Goal: Task Accomplishment & Management: Manage account settings

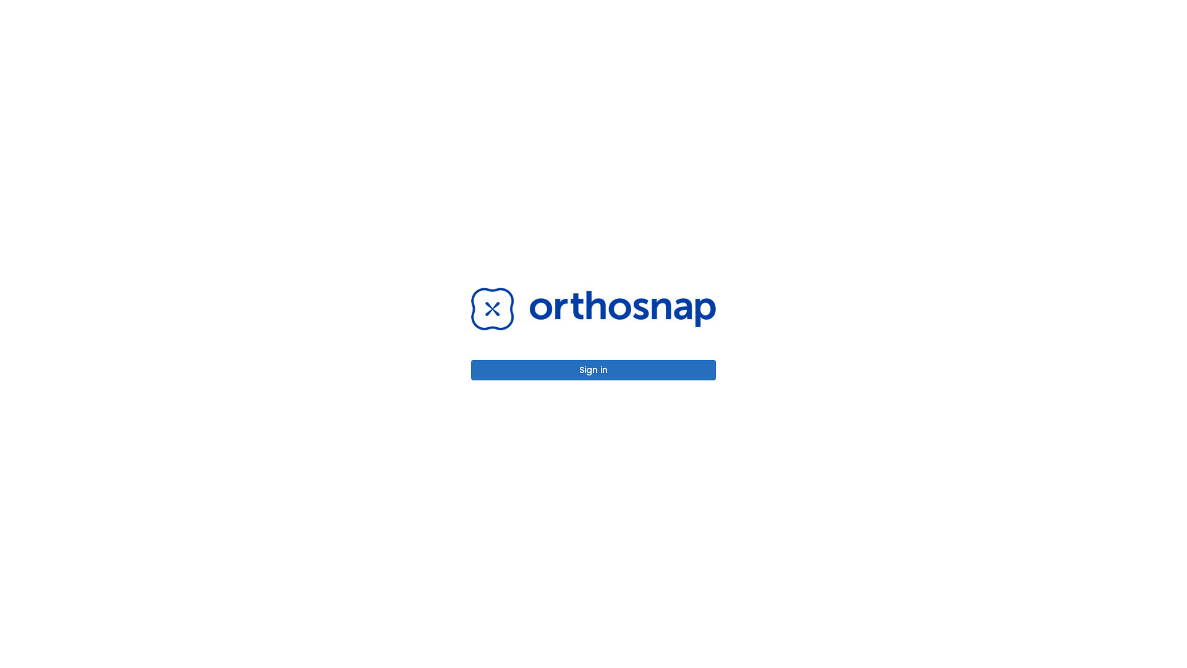
click at [594, 370] on button "Sign in" at bounding box center [593, 370] width 245 height 20
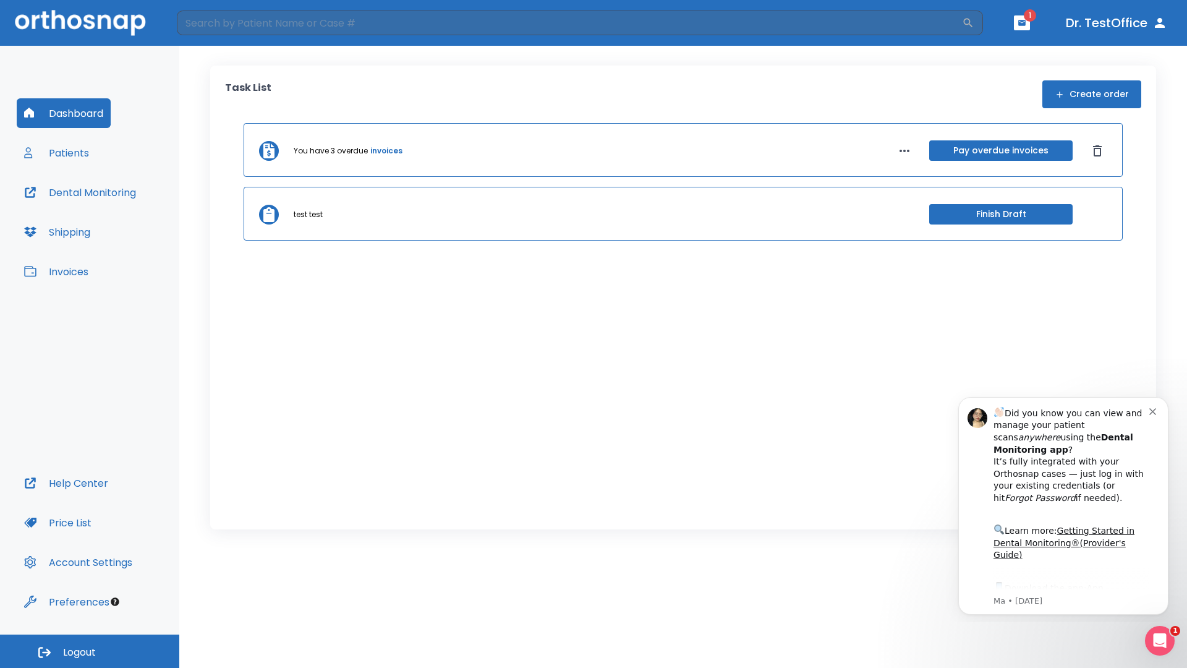
click at [90, 651] on span "Logout" at bounding box center [79, 653] width 33 height 14
